Goal: Transaction & Acquisition: Book appointment/travel/reservation

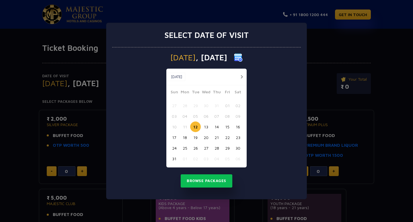
click at [214, 126] on button "14" at bounding box center [216, 126] width 11 height 11
click at [198, 183] on button "Browse Packages" at bounding box center [207, 180] width 52 height 13
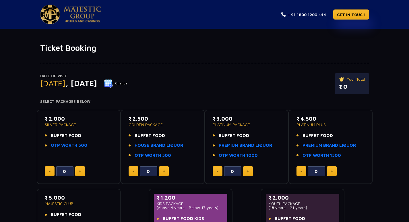
click at [0, 141] on div "Date of Visit [DATE] Change Your Total ₹ 0 Select Packages Below ₹ 2,000 SILVER…" at bounding box center [204, 155] width 409 height 205
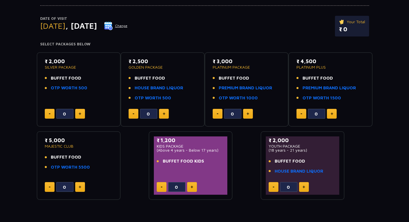
scroll to position [69, 0]
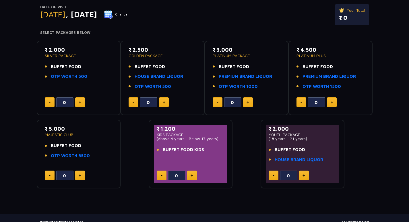
click at [209, 141] on div "₹ 1,200 KIDS PACKAGE (Above 4 years - Below 17 years) BUFFET FOOD KIDS" at bounding box center [191, 141] width 68 height 32
click at [79, 104] on button at bounding box center [80, 102] width 10 height 10
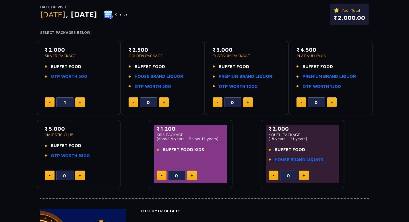
click at [79, 104] on button at bounding box center [80, 102] width 10 height 10
type input "5"
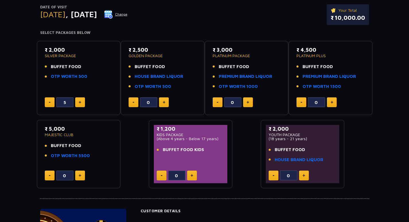
click at [303, 176] on img at bounding box center [303, 175] width 3 height 3
type input "1"
click at [164, 75] on link "HOUSE BRAND LIQUOR" at bounding box center [159, 76] width 48 height 7
